Goal: Navigation & Orientation: Find specific page/section

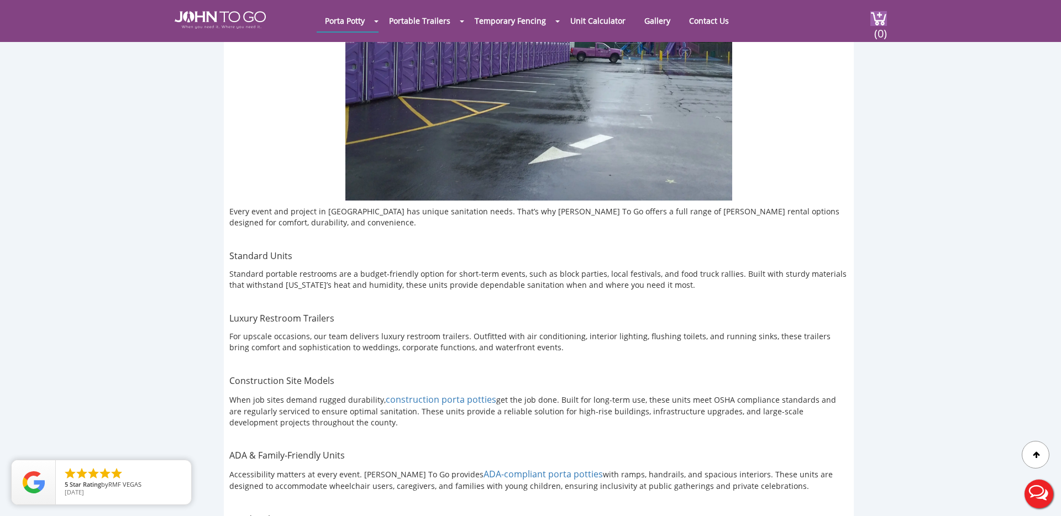
scroll to position [1328, 0]
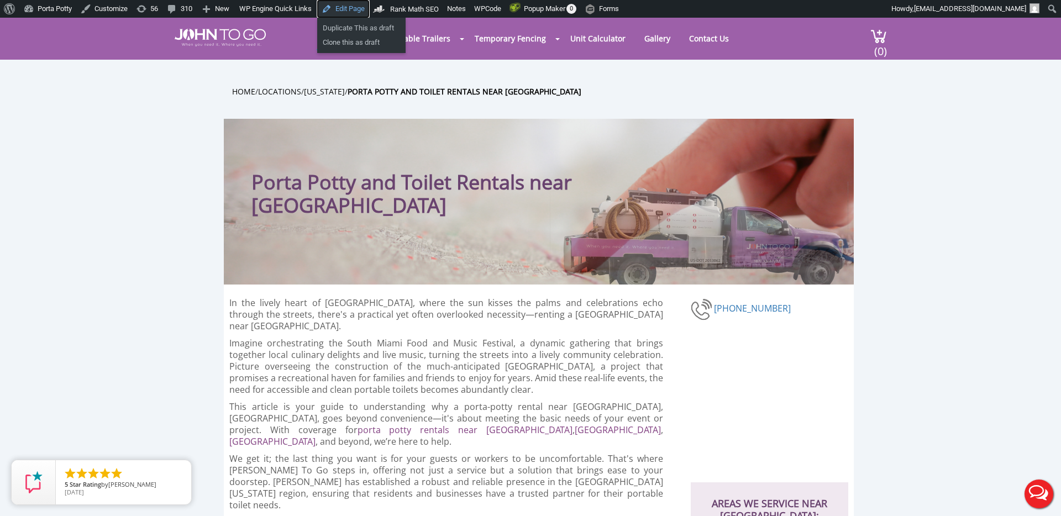
click at [354, 12] on link "Edit Page" at bounding box center [343, 9] width 52 height 18
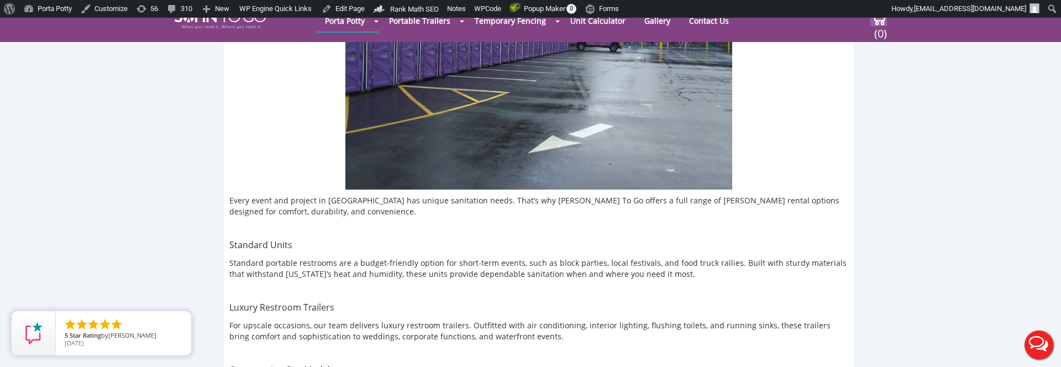
scroll to position [1051, 0]
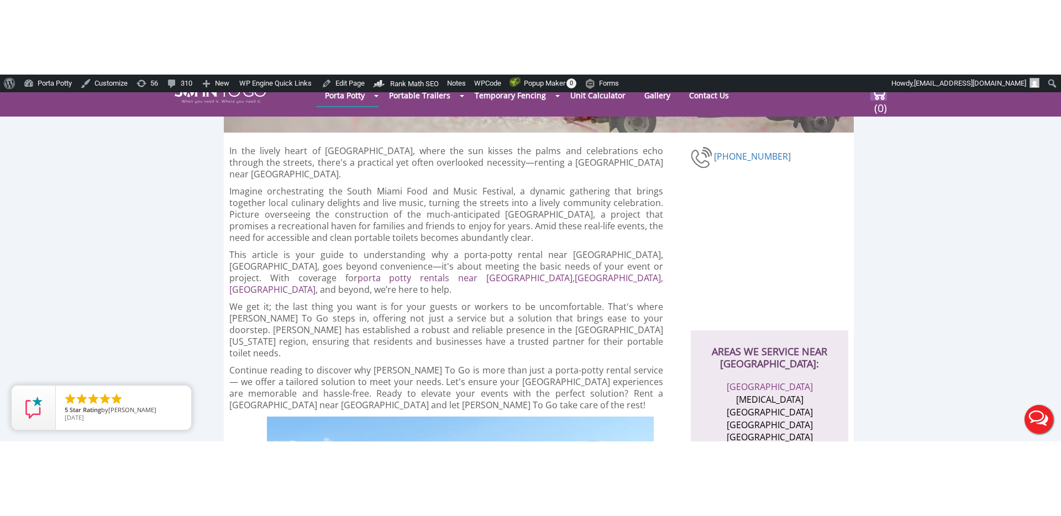
scroll to position [124, 0]
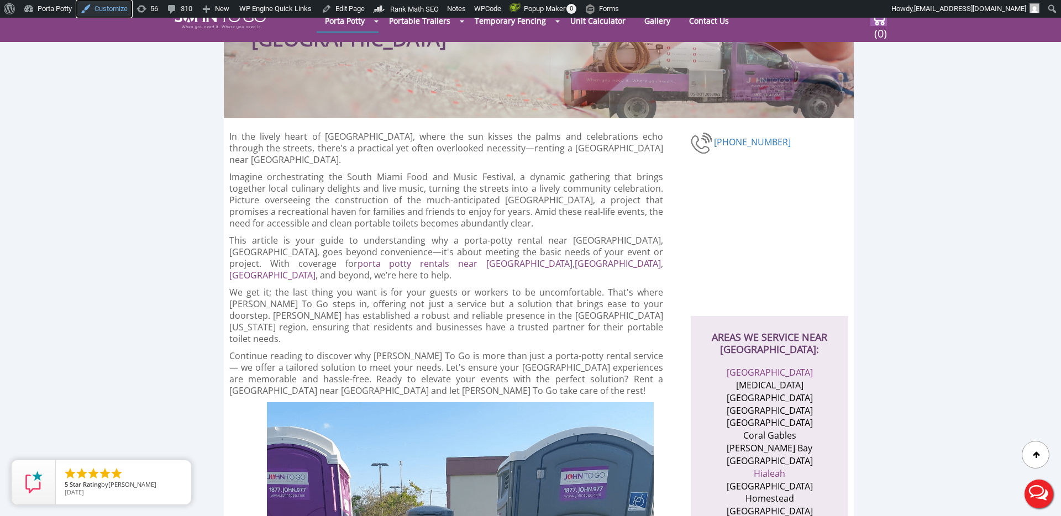
click at [104, 11] on link "Customize" at bounding box center [104, 9] width 56 height 18
